Goal: Information Seeking & Learning: Learn about a topic

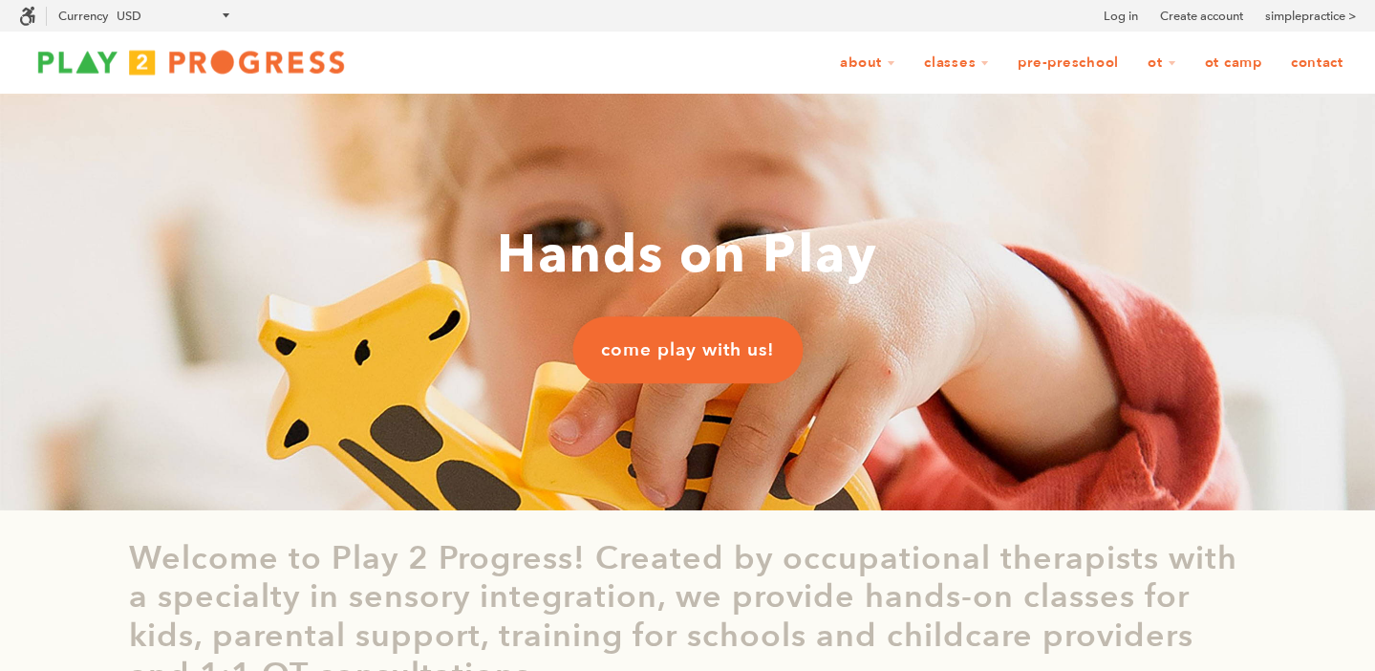
scroll to position [1, 1]
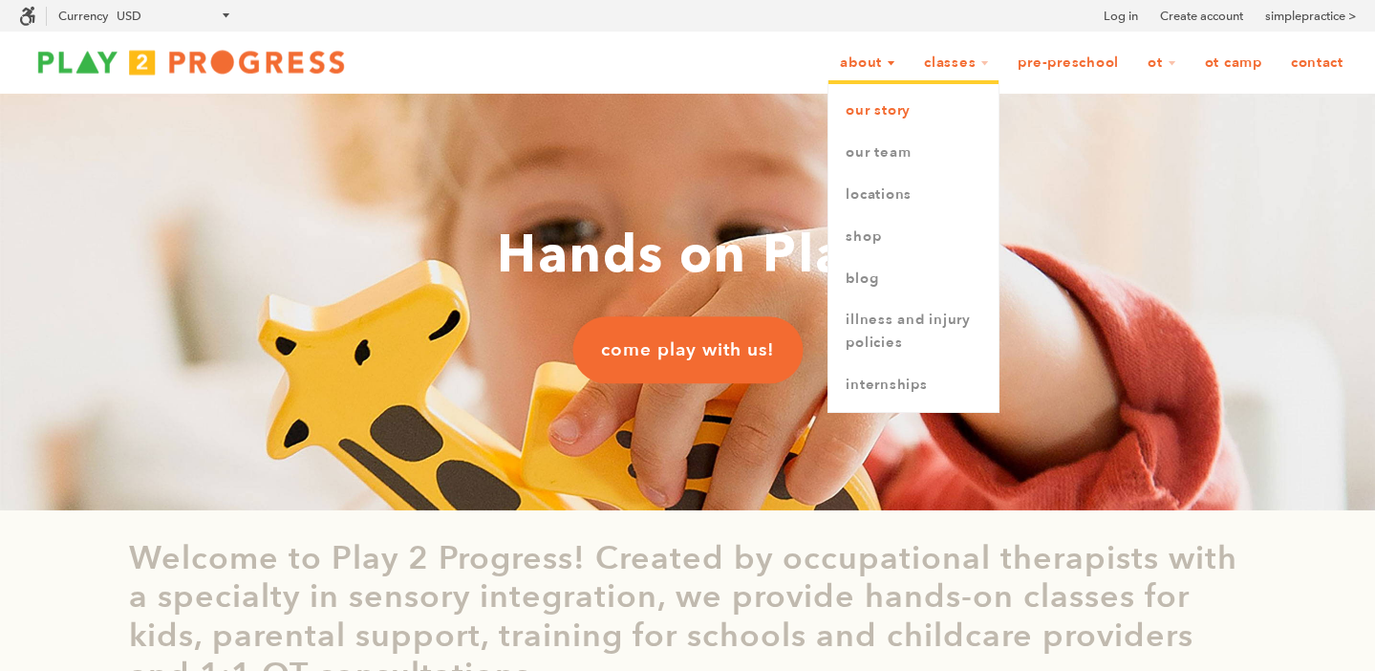
click at [894, 125] on link "Our Story" at bounding box center [913, 111] width 170 height 42
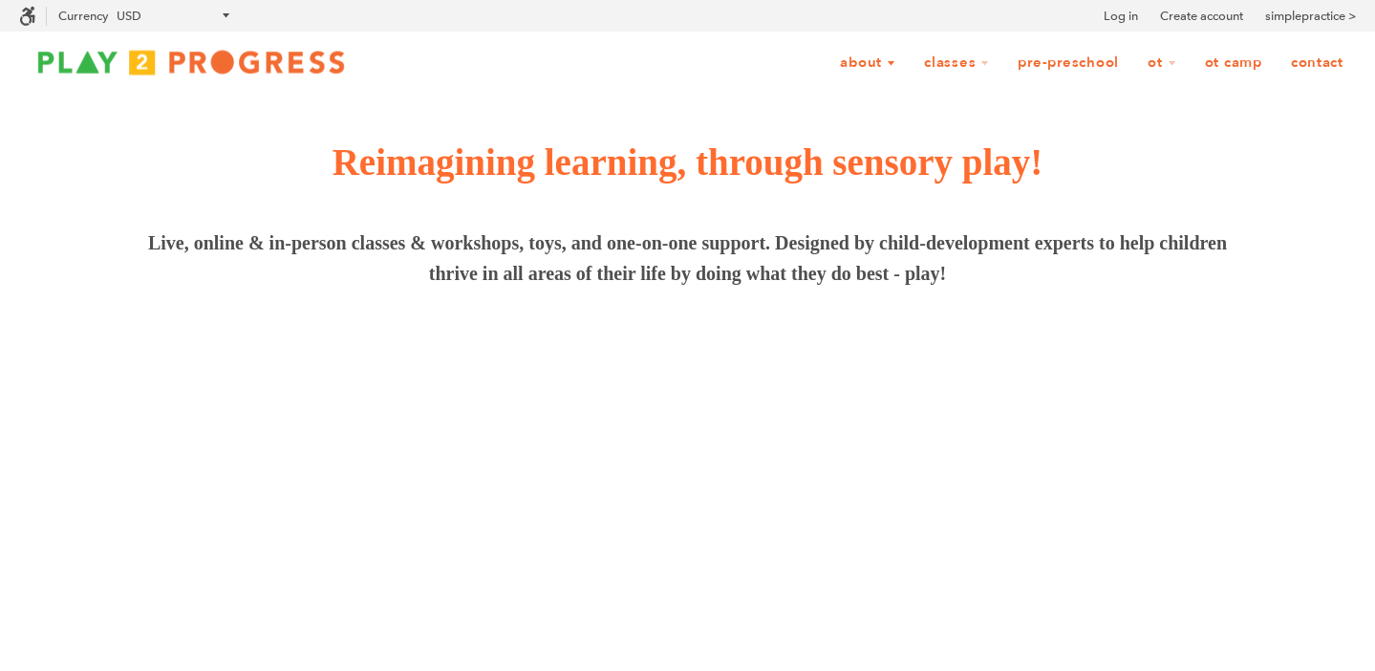
scroll to position [1, 1]
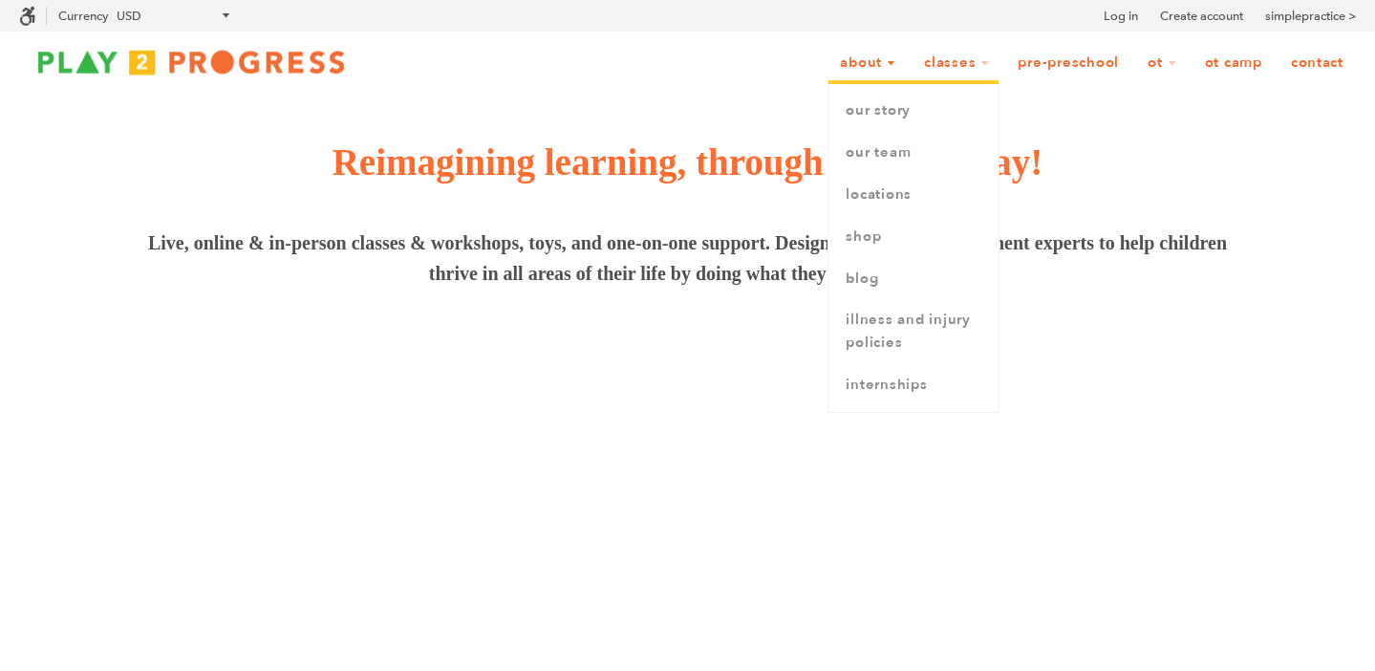
click at [881, 71] on link "About" at bounding box center [867, 63] width 80 height 36
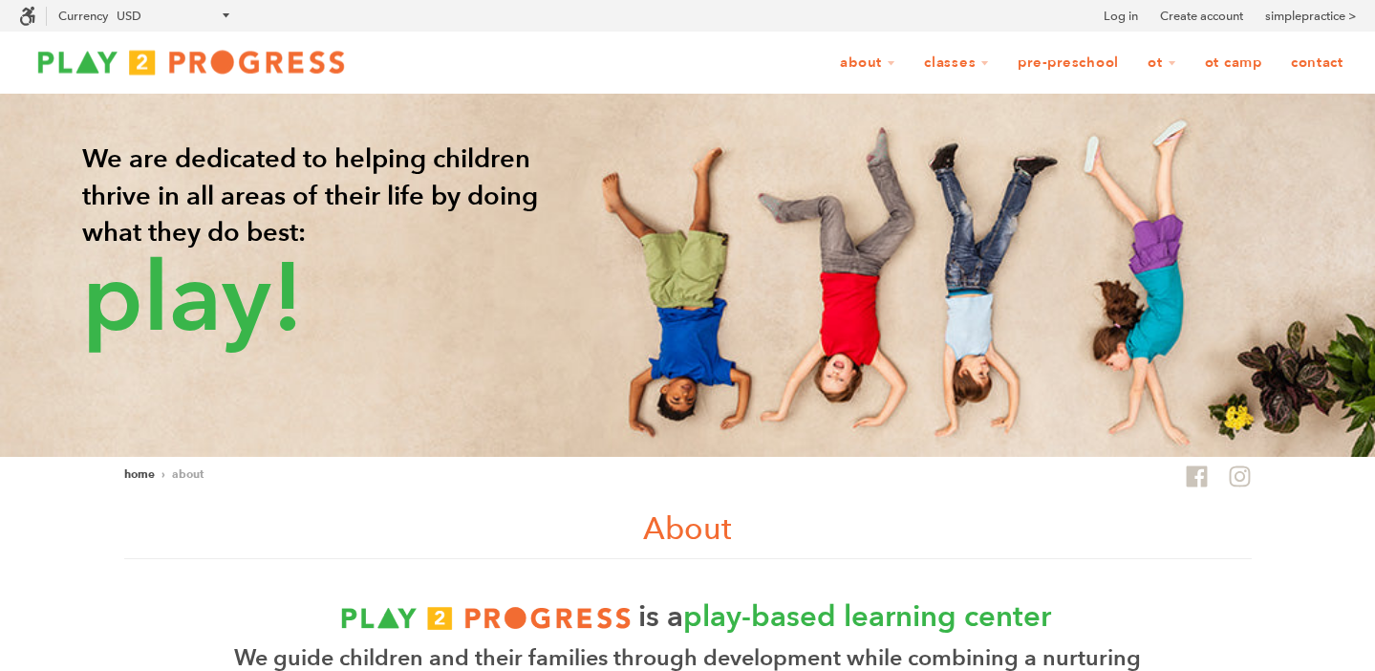
scroll to position [1, 1]
click at [871, 161] on img at bounding box center [687, 275] width 1375 height 362
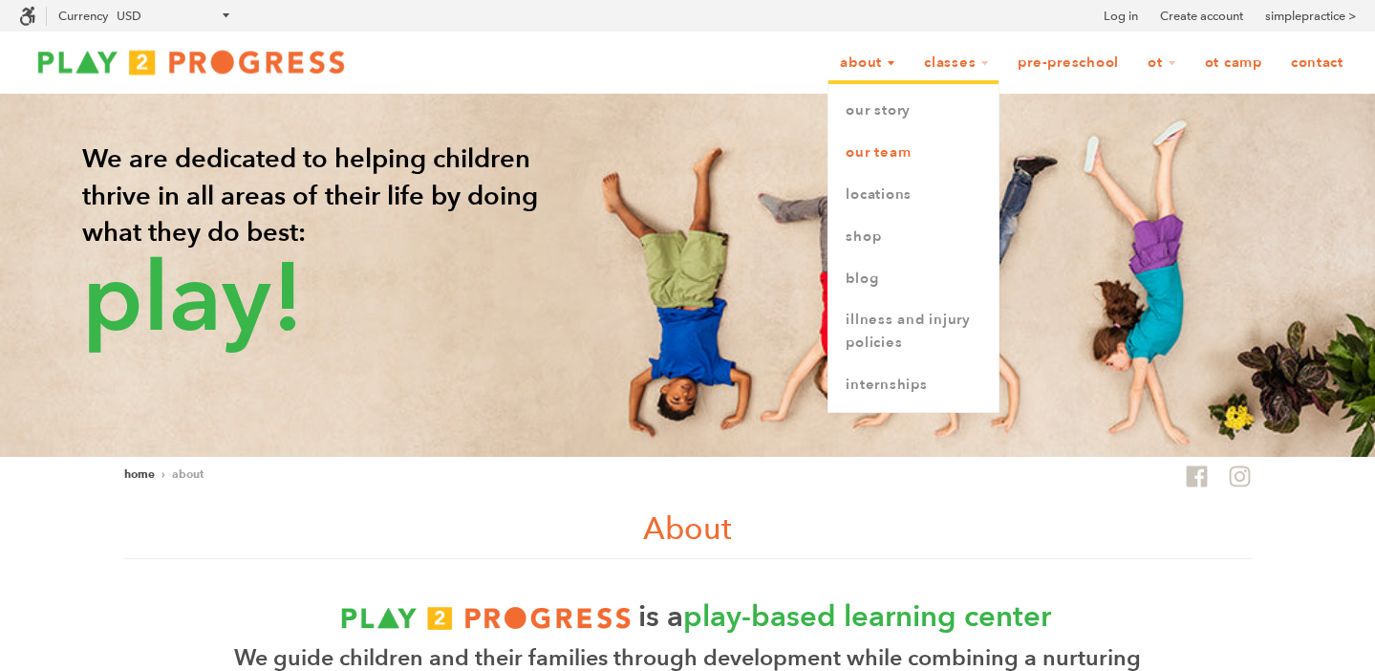
click at [865, 147] on link "Our Team" at bounding box center [913, 153] width 170 height 42
